Goal: Book appointment/travel/reservation

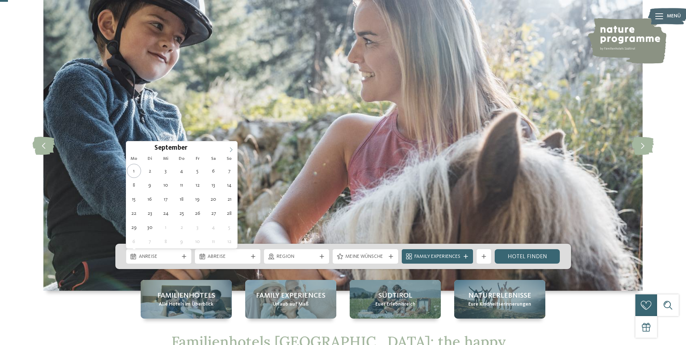
click at [232, 148] on icon at bounding box center [231, 149] width 5 height 5
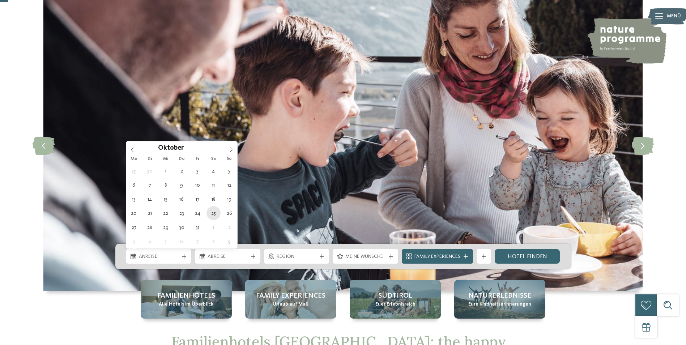
type div "[DATE]"
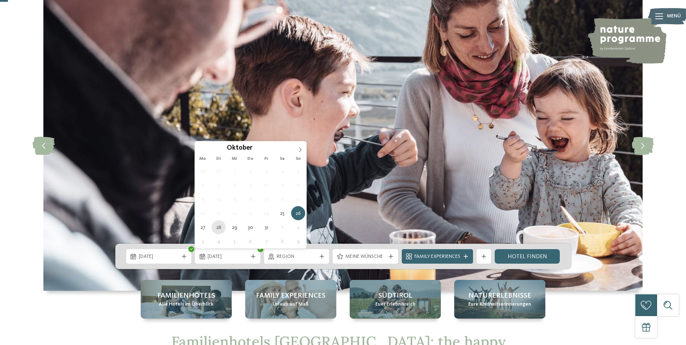
type div "[DATE]"
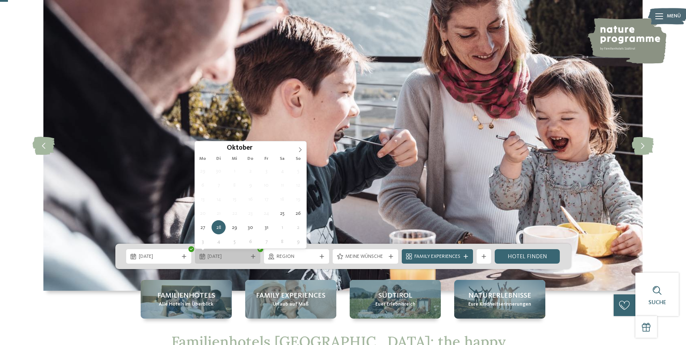
click at [243, 254] on span "[DATE]" at bounding box center [228, 256] width 40 height 7
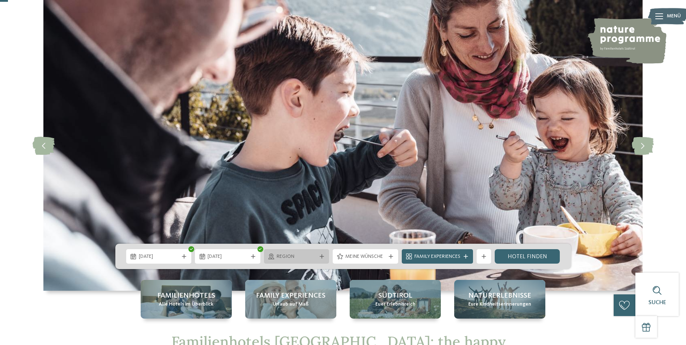
click at [284, 254] on span "Region" at bounding box center [297, 256] width 40 height 7
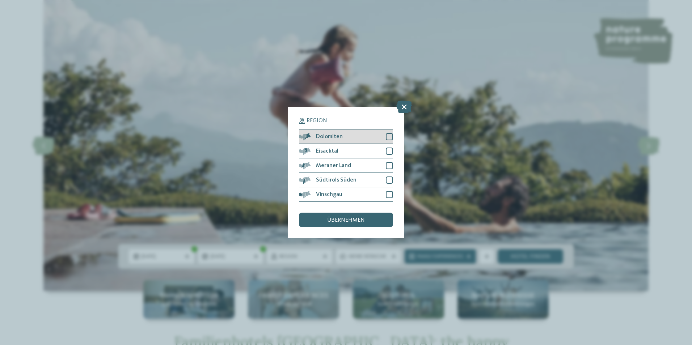
click at [387, 135] on div at bounding box center [389, 136] width 7 height 7
click at [387, 152] on div at bounding box center [389, 151] width 7 height 7
click at [387, 164] on div at bounding box center [389, 165] width 7 height 7
click at [387, 181] on div at bounding box center [389, 180] width 7 height 7
click at [389, 180] on icon at bounding box center [389, 180] width 5 height 4
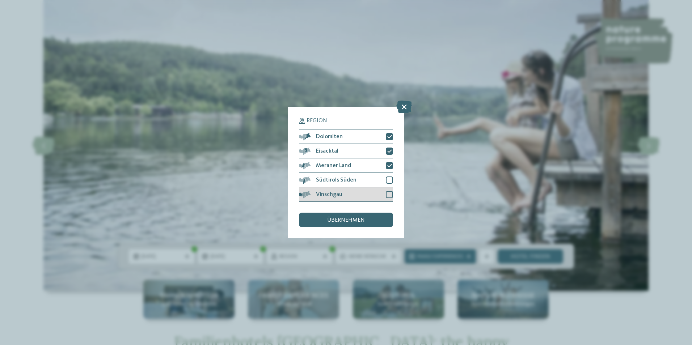
click at [390, 193] on div at bounding box center [389, 194] width 7 height 7
click at [353, 221] on span "übernehmen" at bounding box center [346, 220] width 38 height 6
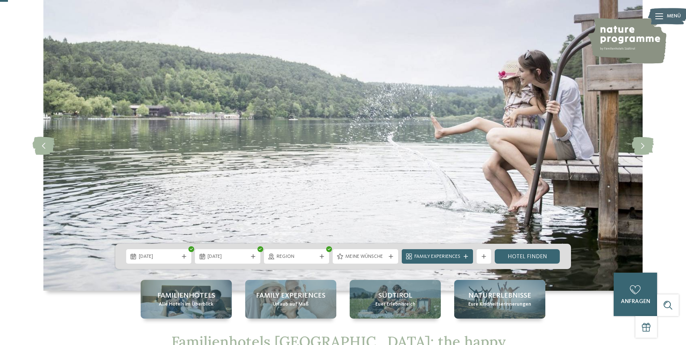
click at [351, 257] on span "Meine Wünsche" at bounding box center [366, 256] width 40 height 7
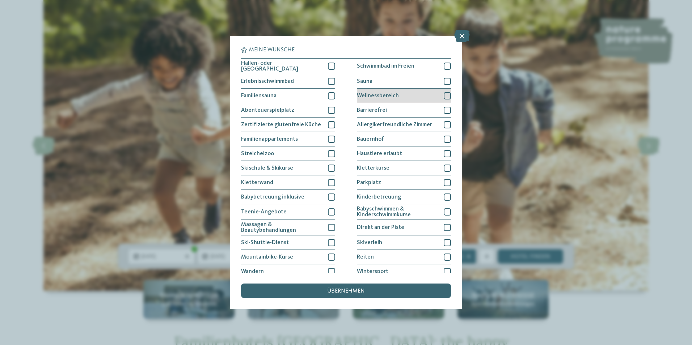
click at [444, 94] on div at bounding box center [447, 95] width 7 height 7
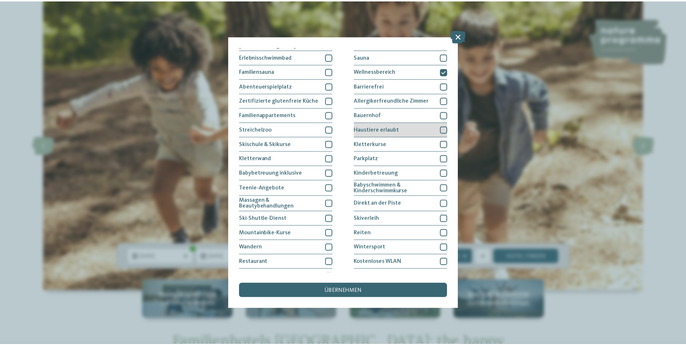
scroll to position [34, 0]
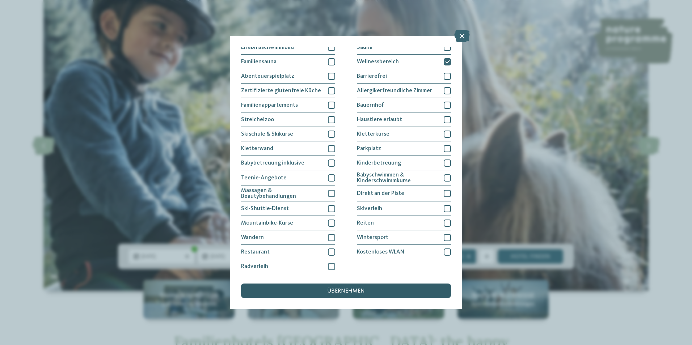
click at [359, 288] on span "übernehmen" at bounding box center [346, 291] width 38 height 6
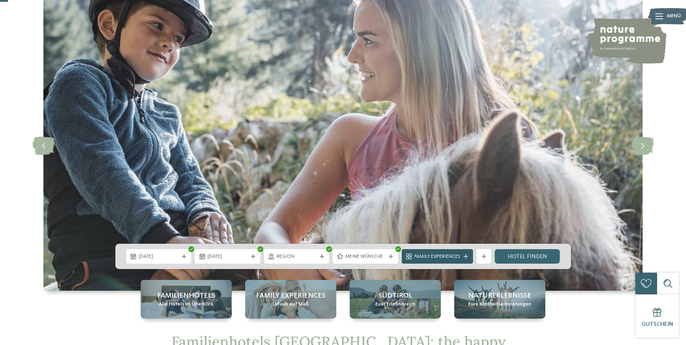
click at [457, 257] on span "Family Experiences" at bounding box center [438, 256] width 46 height 7
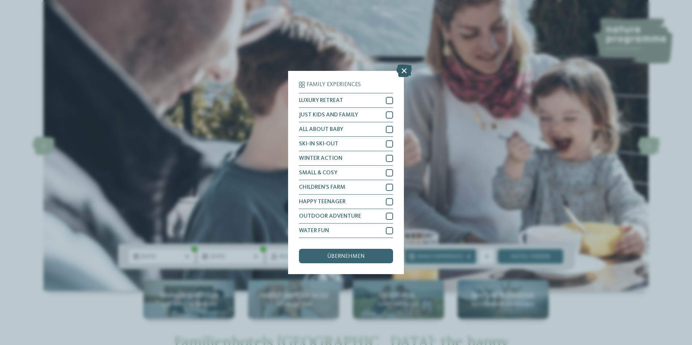
click at [405, 71] on icon at bounding box center [404, 70] width 16 height 13
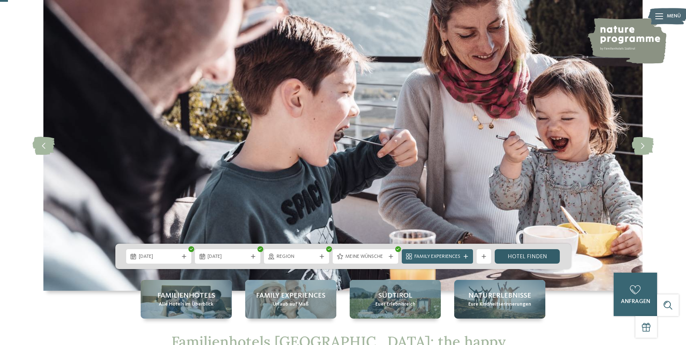
click at [520, 255] on link "Hotel finden" at bounding box center [527, 256] width 65 height 14
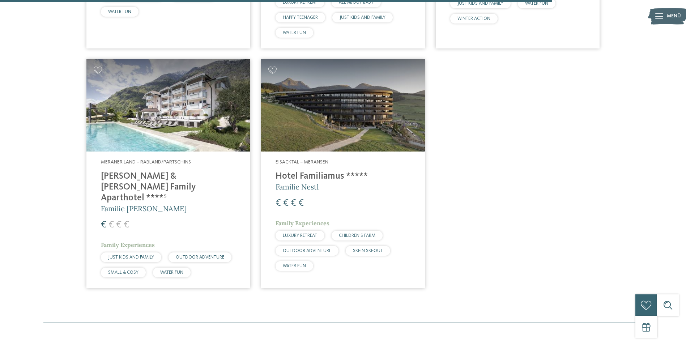
scroll to position [1297, 0]
